Goal: Task Accomplishment & Management: Complete application form

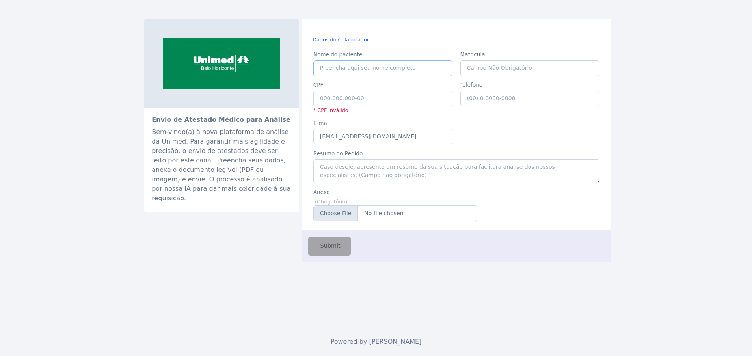
click at [341, 65] on input "Nome do paciente" at bounding box center [383, 68] width 140 height 16
drag, startPoint x: 130, startPoint y: 274, endPoint x: 199, endPoint y: 310, distance: 77.6
click at [137, 274] on div "Envio de Atestado Médico para Análise Bem-vindo(a) à nova plataforma de análise…" at bounding box center [376, 178] width 752 height 356
click at [698, 74] on div "Envio de Atestado Médico para Análise Bem-vindo(a) à nova plataforma de análise…" at bounding box center [376, 178] width 752 height 356
click at [349, 65] on input "Nome do paciente" at bounding box center [383, 68] width 140 height 16
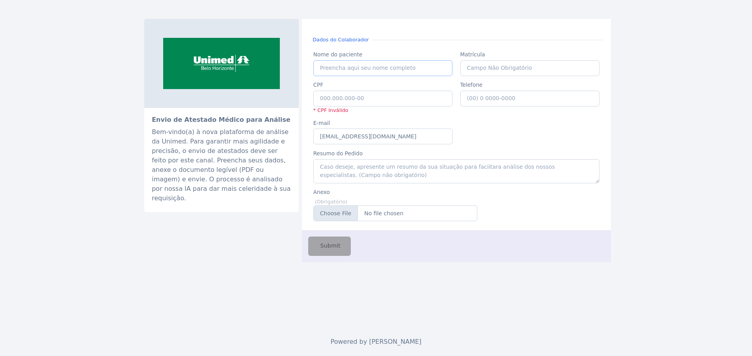
paste input "[PERSON_NAME]"
type input "[PERSON_NAME]"
click at [342, 103] on input "CPF" at bounding box center [383, 99] width 140 height 16
paste input "097.170.386-86"
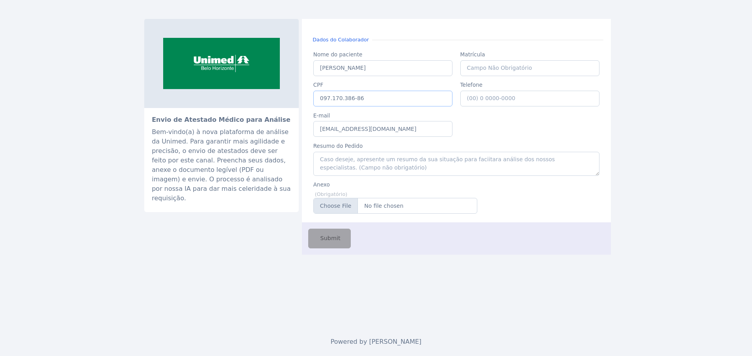
type input "097.170.386-86"
click at [493, 66] on input "Matrícula" at bounding box center [530, 68] width 140 height 16
paste input "11857"
type input "11857"
click at [488, 100] on input "Telefone" at bounding box center [530, 99] width 140 height 16
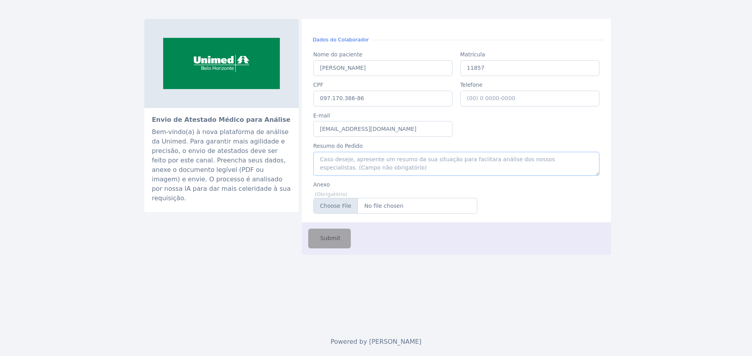
click at [366, 164] on textarea "Resumo do Pedido" at bounding box center [456, 164] width 286 height 24
type textarea "Atestado Médico"
drag, startPoint x: 350, startPoint y: 195, endPoint x: 345, endPoint y: 202, distance: 8.4
click at [349, 197] on div "Anexo (Obrigatório) Anexe-se aqui seu atestado (PDF ou Imagem) Posicione-se a f…" at bounding box center [395, 201] width 164 height 23
click at [345, 205] on input "Anexo" at bounding box center [395, 206] width 164 height 16
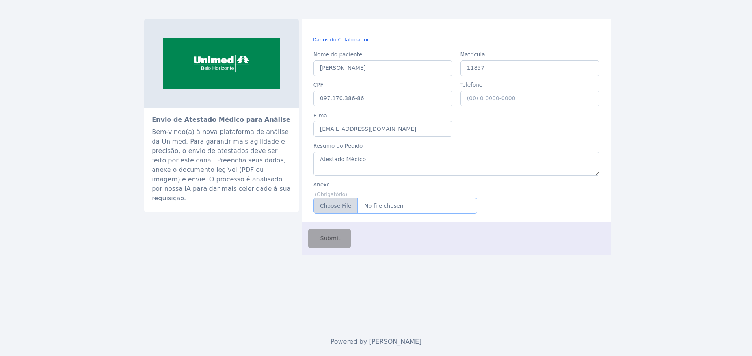
type input "C:\fakepath\[PERSON_NAME].pdf"
drag, startPoint x: 494, startPoint y: 97, endPoint x: 508, endPoint y: 99, distance: 14.6
click at [494, 98] on input "Telefone" at bounding box center [530, 99] width 140 height 16
type input "[PHONE_NUMBER]"
click at [329, 240] on span "Submit" at bounding box center [330, 238] width 22 height 9
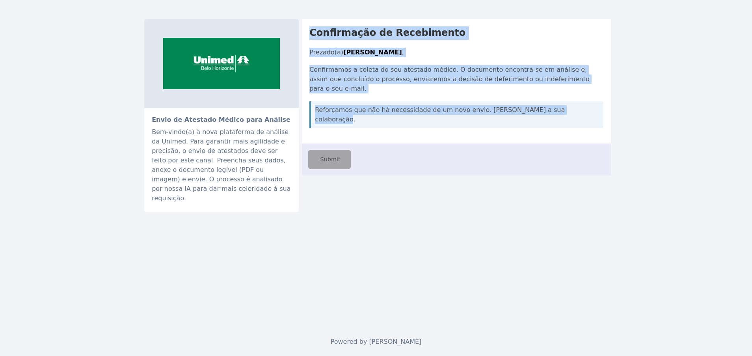
drag, startPoint x: 308, startPoint y: 32, endPoint x: 580, endPoint y: 109, distance: 282.4
click at [580, 109] on div "Confirmação de Recebimento Prezado(a) [PERSON_NAME] , Confirmamos a coleta do s…" at bounding box center [456, 81] width 309 height 125
